Goal: Check status

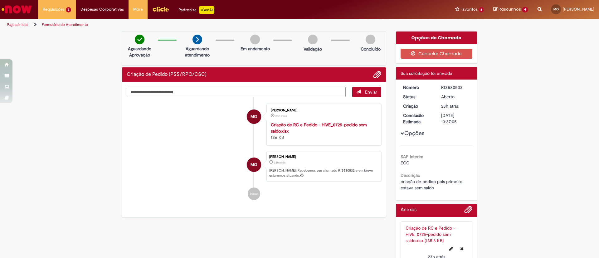
scroll to position [26, 0]
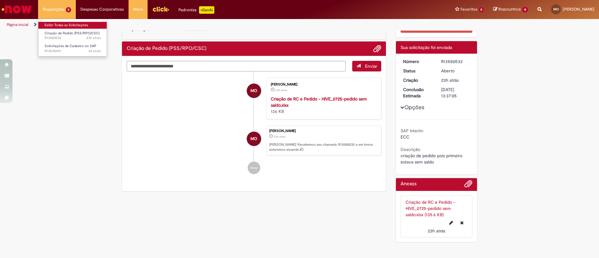
click at [57, 23] on link "Exibir Todas as Solicitações" at bounding box center [72, 25] width 69 height 7
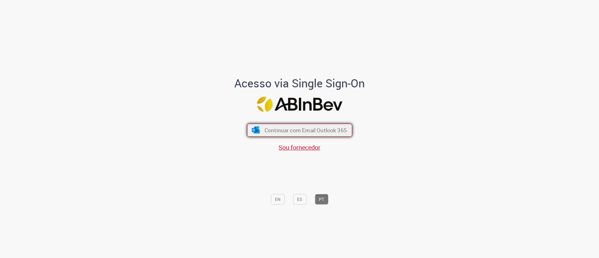
click at [265, 129] on span "Continuar com Email Outlook 365" at bounding box center [305, 130] width 82 height 7
click at [282, 132] on span "Continuar com Email Outlook 365" at bounding box center [305, 130] width 82 height 7
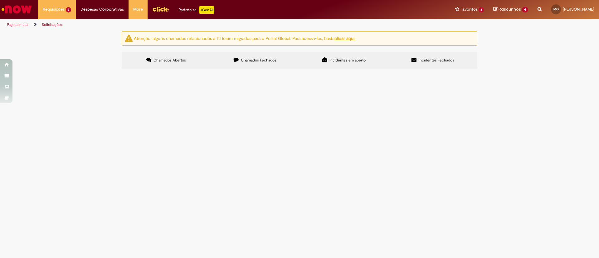
click at [0, 0] on span "Solicitações de Cadastro no SAP" at bounding box center [0, 0] width 0 height 0
click at [0, 0] on span "Criação de Pedido (PSS/RPO/CSC)" at bounding box center [0, 0] width 0 height 0
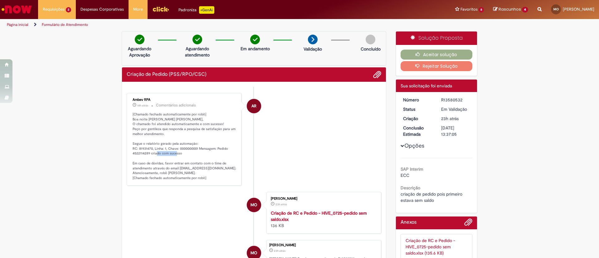
drag, startPoint x: 147, startPoint y: 153, endPoint x: 126, endPoint y: 155, distance: 21.3
click at [129, 155] on div "Ambev RPA 14h atrás 14 horas atrás Comentários adicionais [Chamado fechado auto…" at bounding box center [184, 139] width 111 height 89
copy p "4522114289"
click at [14, 7] on img "Ir para a Homepage" at bounding box center [17, 9] width 32 height 12
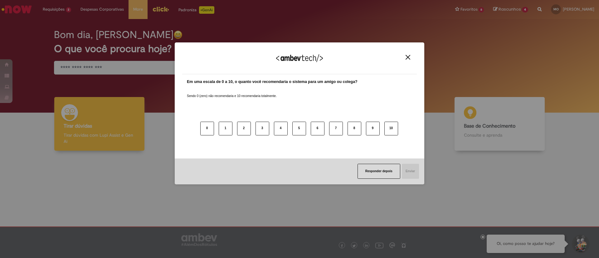
click at [153, 11] on div "Agradecemos seu feedback! Em uma escala de 0 a 10, o quanto você recomendaria o…" at bounding box center [299, 129] width 599 height 258
click at [402, 56] on div "Agradecemos seu feedback!" at bounding box center [299, 62] width 235 height 24
click at [406, 56] on img "Close" at bounding box center [408, 57] width 5 height 5
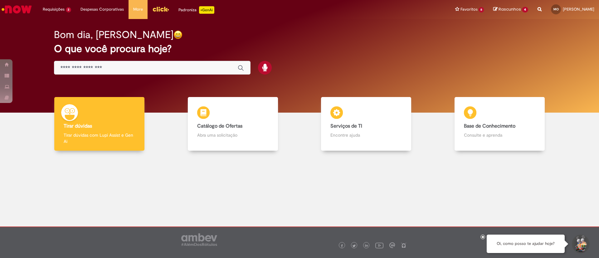
click at [156, 8] on img "Menu Cabeçalho" at bounding box center [160, 8] width 17 height 9
